Goal: Information Seeking & Learning: Learn about a topic

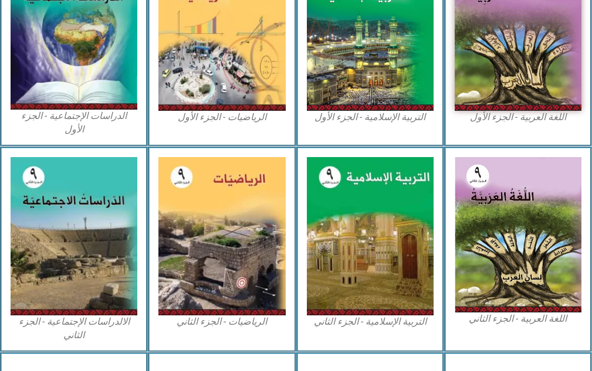
scroll to position [466, 0]
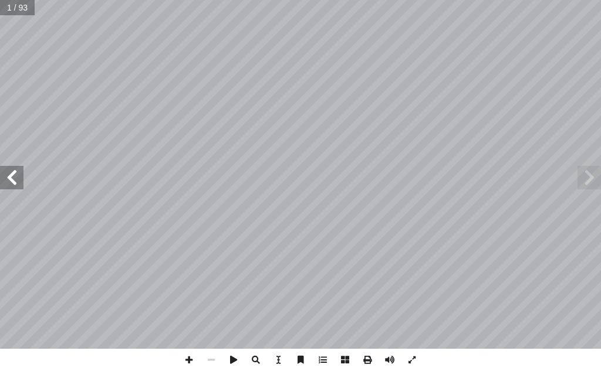
click at [16, 188] on span at bounding box center [11, 177] width 23 height 23
click at [13, 184] on span at bounding box center [11, 177] width 23 height 23
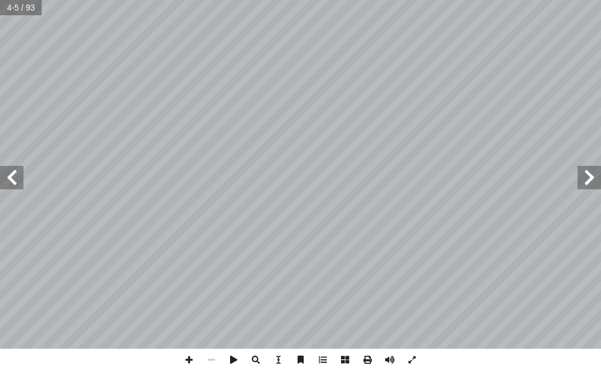
click at [13, 184] on span at bounding box center [11, 177] width 23 height 23
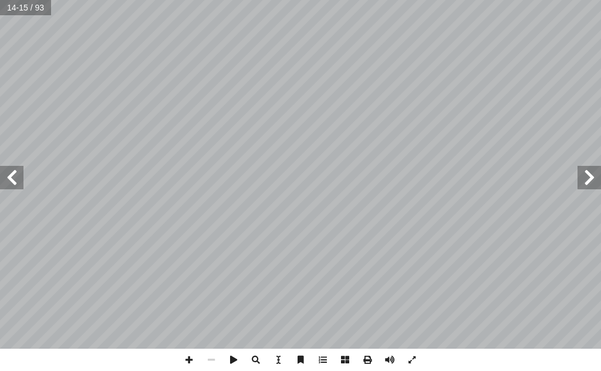
click at [13, 184] on span at bounding box center [11, 177] width 23 height 23
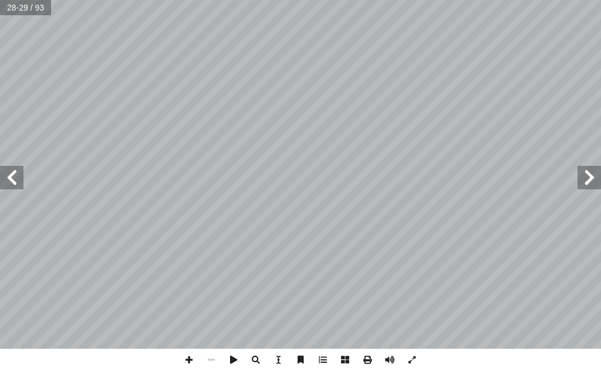
click at [13, 184] on span at bounding box center [11, 177] width 23 height 23
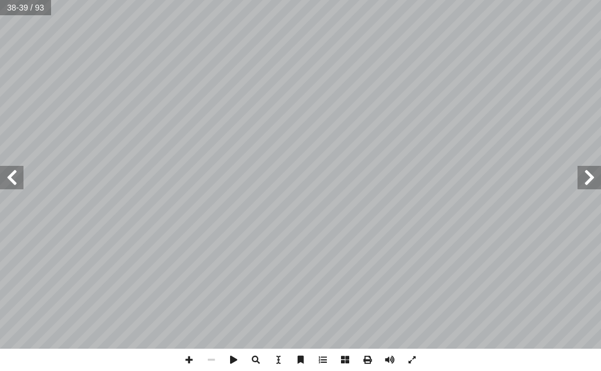
click at [13, 184] on span at bounding box center [11, 177] width 23 height 23
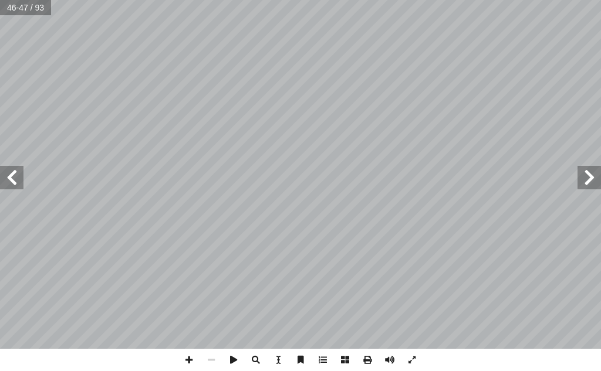
click at [13, 184] on span at bounding box center [11, 177] width 23 height 23
click at [591, 181] on span at bounding box center [588, 177] width 23 height 23
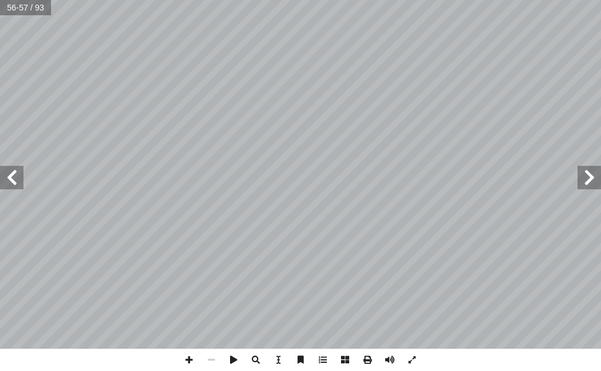
click at [591, 181] on span at bounding box center [588, 177] width 23 height 23
click at [192, 362] on span at bounding box center [189, 360] width 22 height 22
